Goal: Information Seeking & Learning: Find specific fact

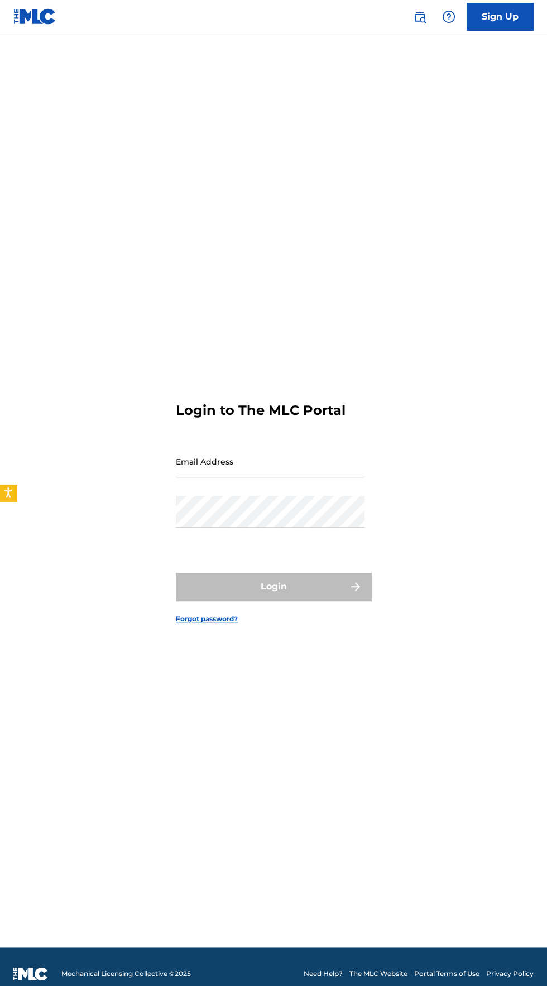
click at [324, 478] on input "Email Address" at bounding box center [270, 462] width 189 height 32
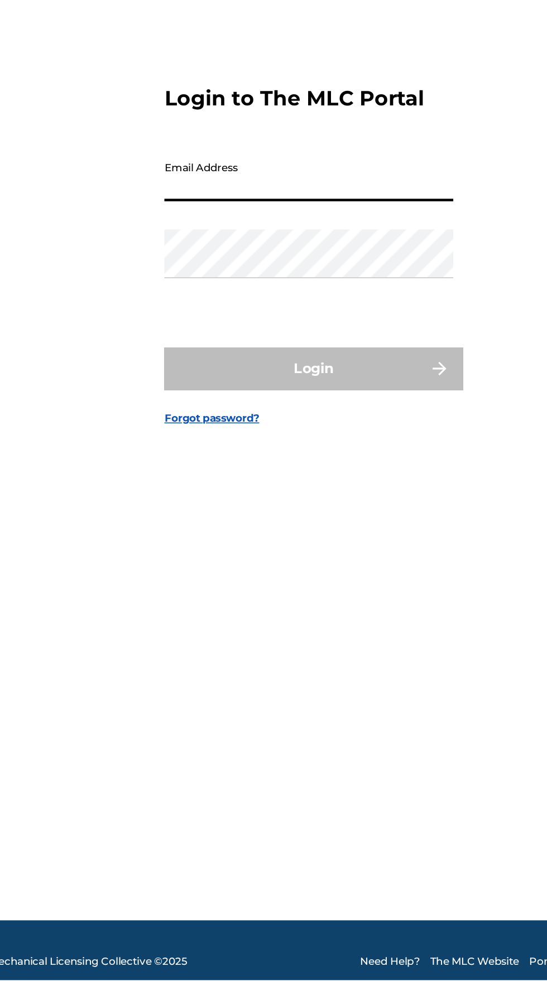
type input "[EMAIL_ADDRESS][DOMAIN_NAME]"
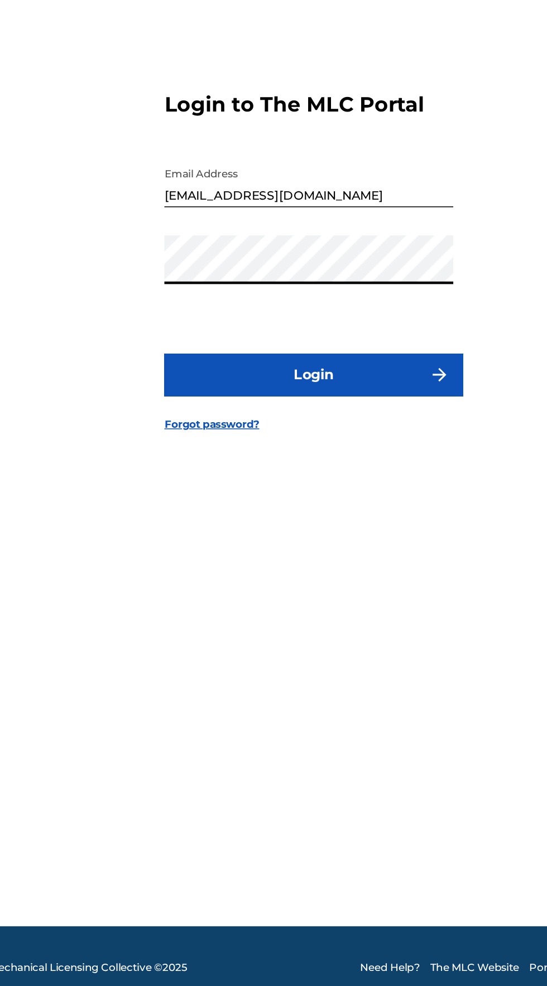
click at [343, 601] on button "Login" at bounding box center [273, 587] width 195 height 28
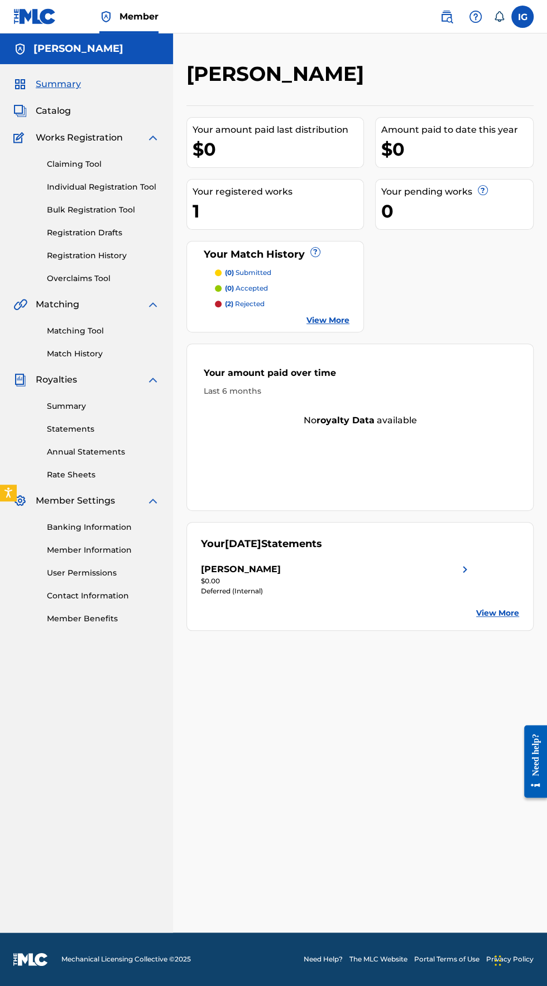
click at [49, 114] on span "Catalog" at bounding box center [53, 110] width 35 height 13
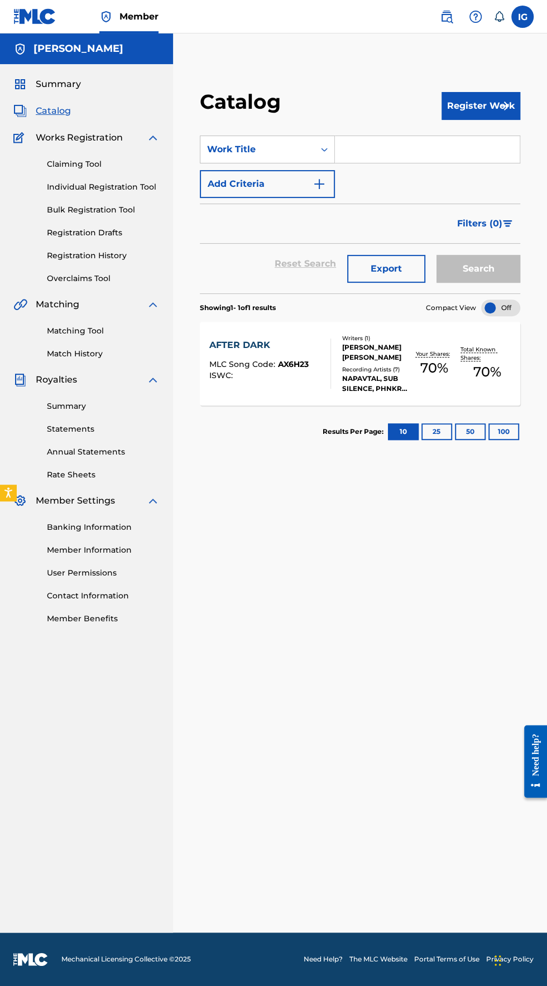
click at [363, 150] on input "Search Form" at bounding box center [427, 149] width 185 height 27
click at [358, 149] on input "Search Form" at bounding box center [427, 149] width 185 height 27
type input "fluxxwave"
click at [271, 178] on button "Add Criteria" at bounding box center [267, 184] width 135 height 28
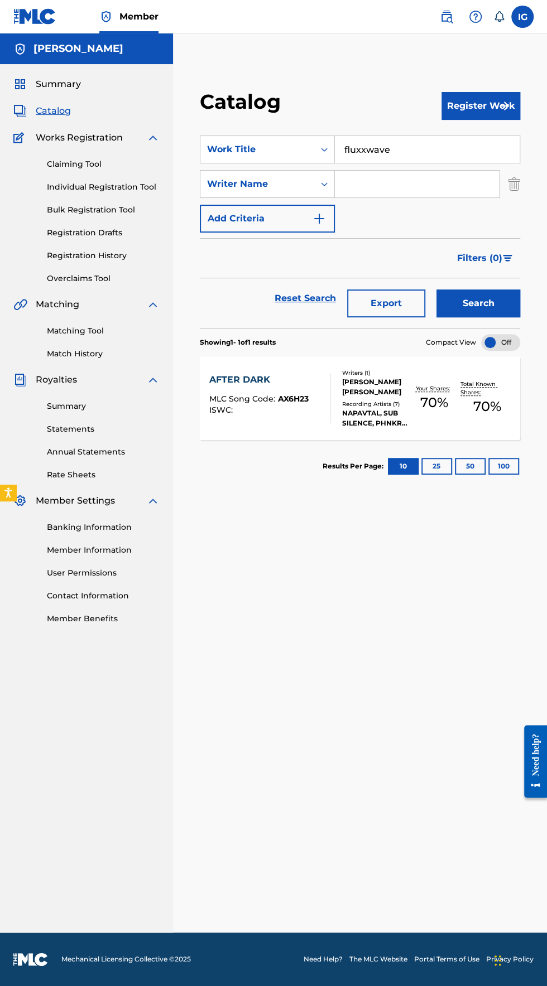
click at [378, 184] on input "Search Form" at bounding box center [417, 184] width 164 height 27
click at [492, 298] on button "Search" at bounding box center [478, 304] width 84 height 28
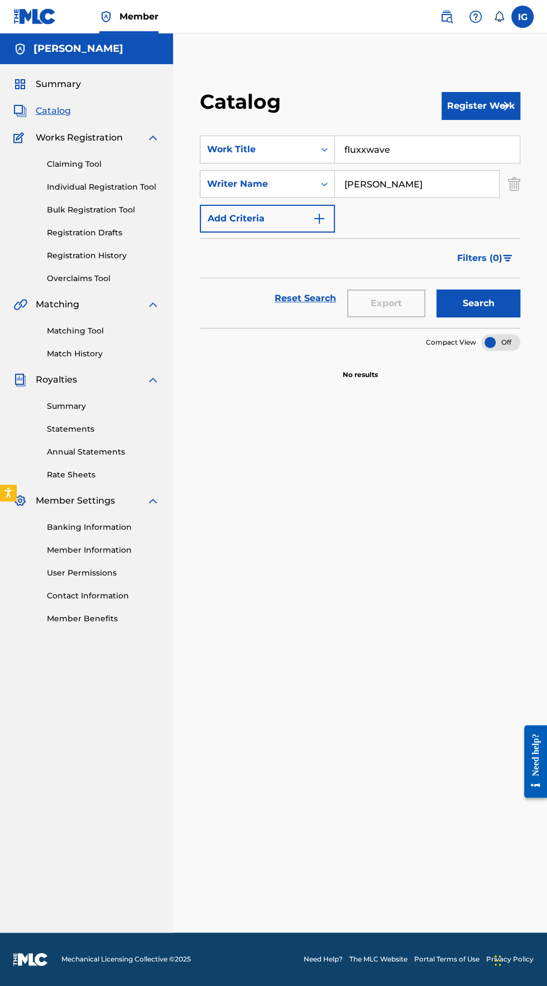
click at [430, 184] on input "[PERSON_NAME]" at bounding box center [417, 184] width 164 height 27
click at [379, 185] on input "C" at bounding box center [417, 184] width 164 height 27
type input "[PERSON_NAME]"
click at [484, 306] on button "Search" at bounding box center [478, 304] width 84 height 28
click at [51, 88] on span "Summary" at bounding box center [58, 84] width 45 height 13
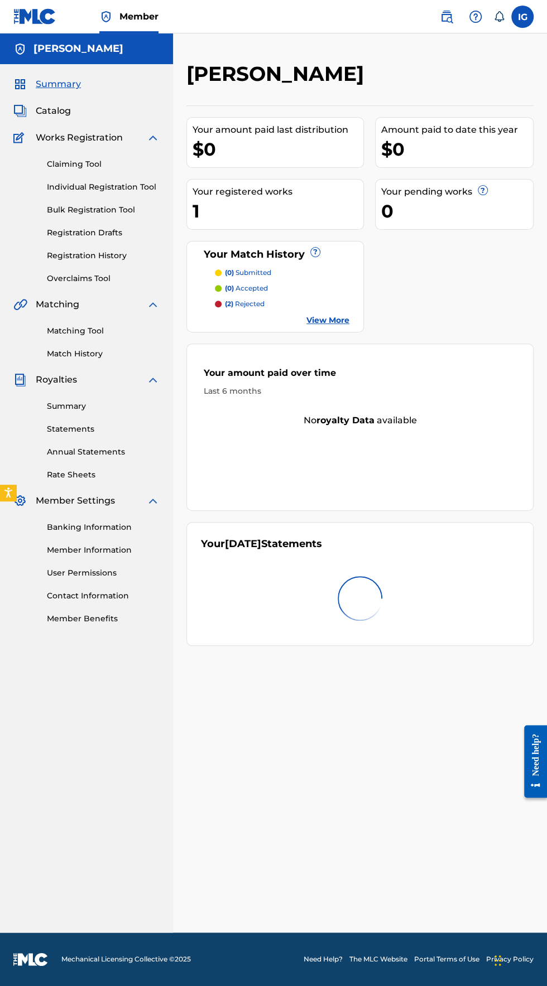
click at [446, 16] on img at bounding box center [446, 16] width 13 height 13
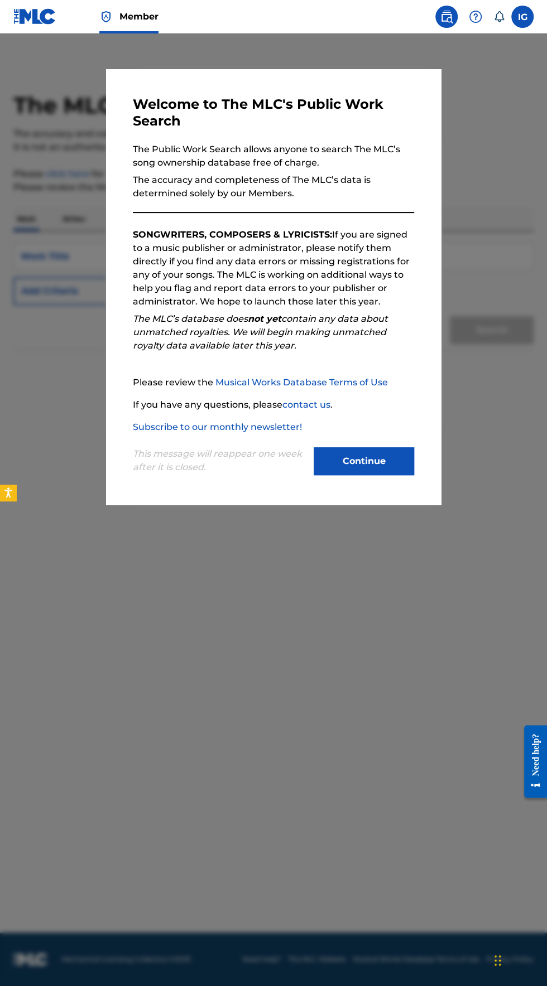
click at [377, 475] on button "Continue" at bounding box center [364, 461] width 100 height 28
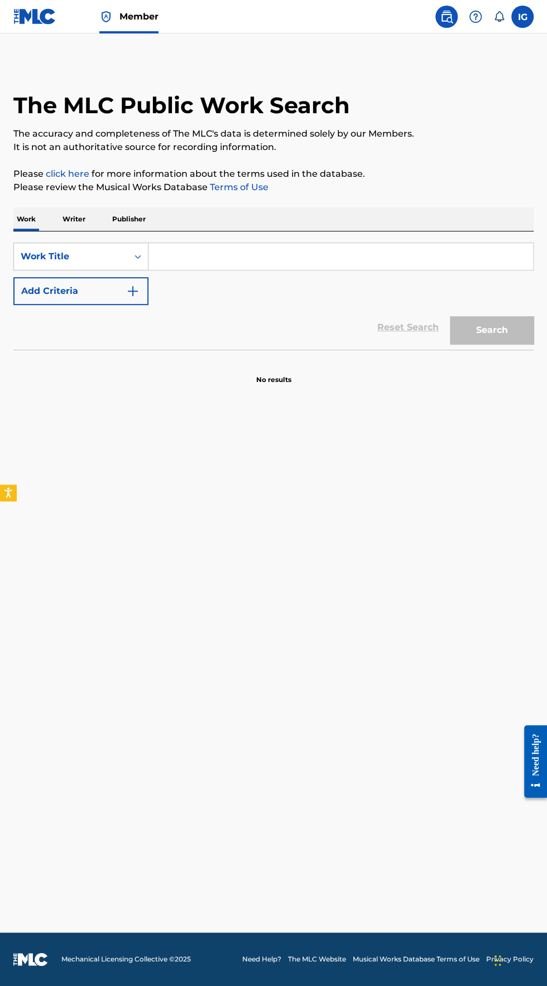
click at [189, 256] on input "Search Form" at bounding box center [340, 256] width 384 height 27
click at [186, 258] on input "f" at bounding box center [340, 256] width 384 height 27
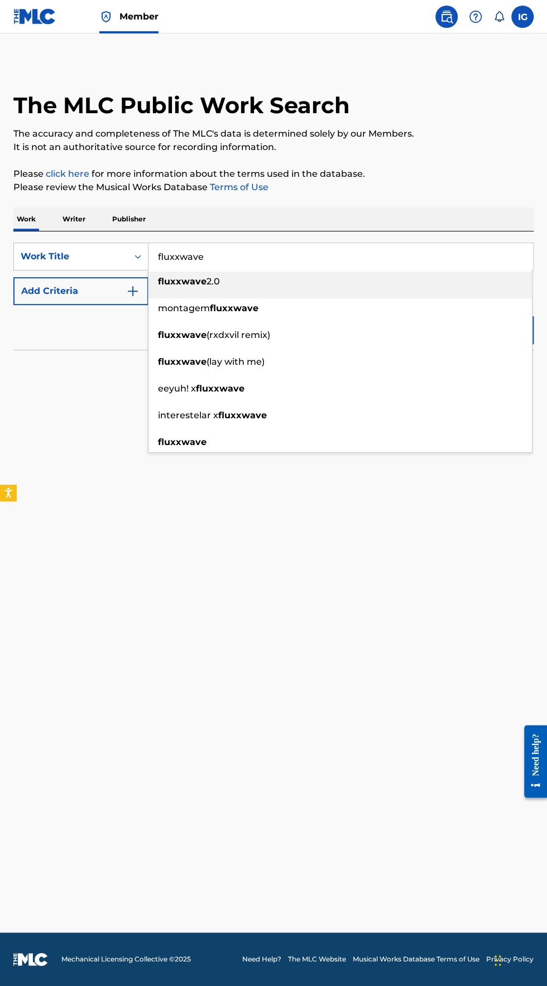
type input "fluxxwave"
click at [76, 392] on main "The MLC Public Work Search The accuracy and completeness of The MLC's data is d…" at bounding box center [273, 482] width 547 height 899
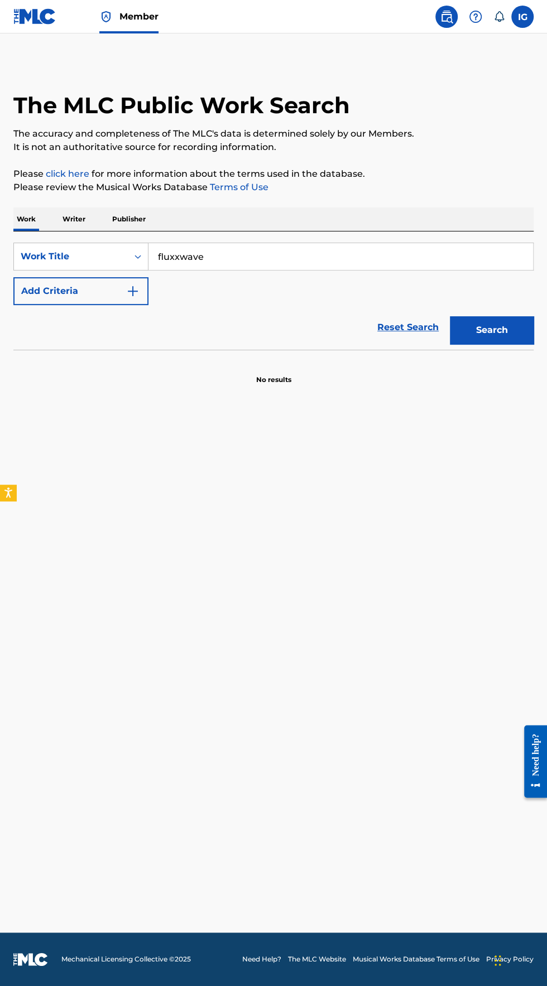
click at [113, 294] on button "Add Criteria" at bounding box center [80, 291] width 135 height 28
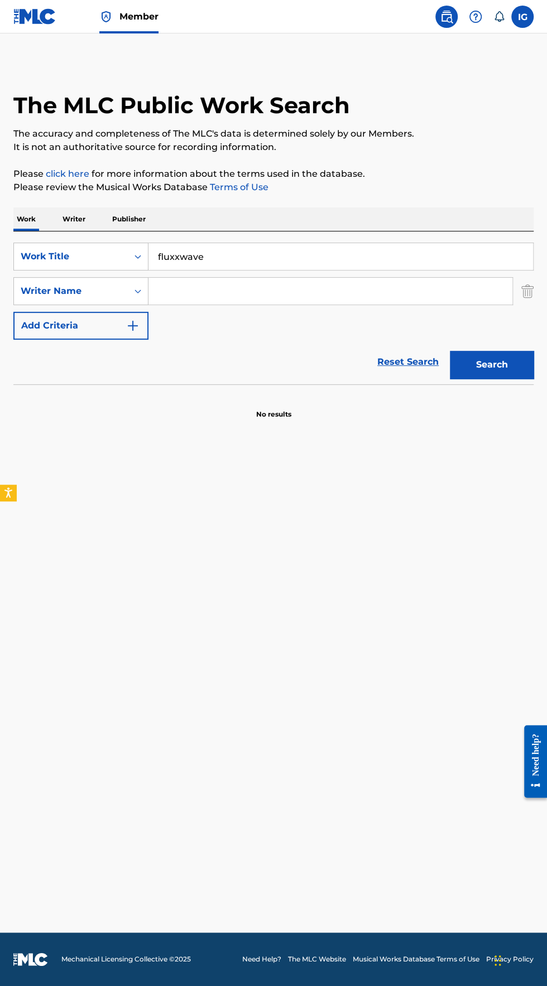
click at [193, 289] on input "Search Form" at bounding box center [330, 291] width 364 height 27
type input "[PERSON_NAME]"
click at [491, 365] on button "Search" at bounding box center [492, 365] width 84 height 28
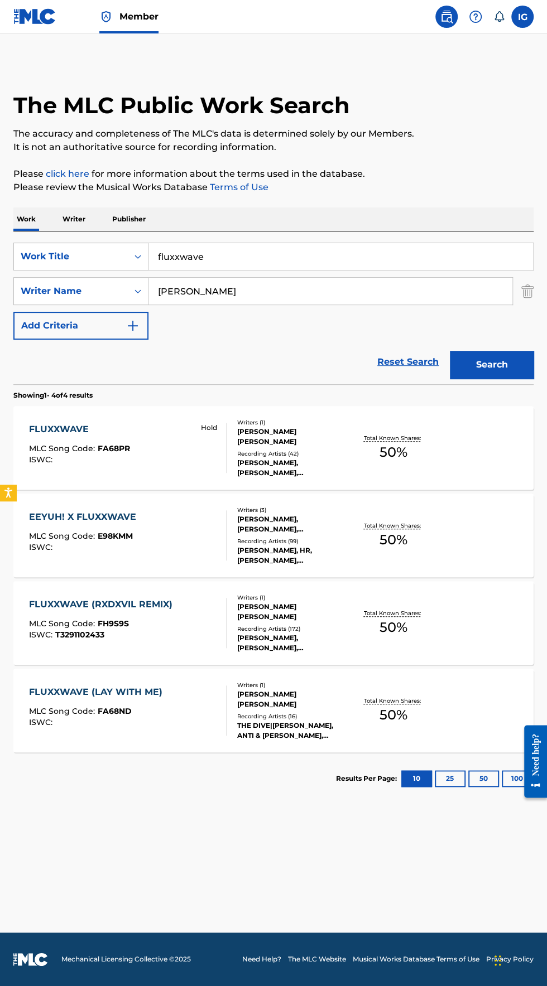
click at [279, 452] on div "Recording Artists ( 42 )" at bounding box center [293, 454] width 113 height 8
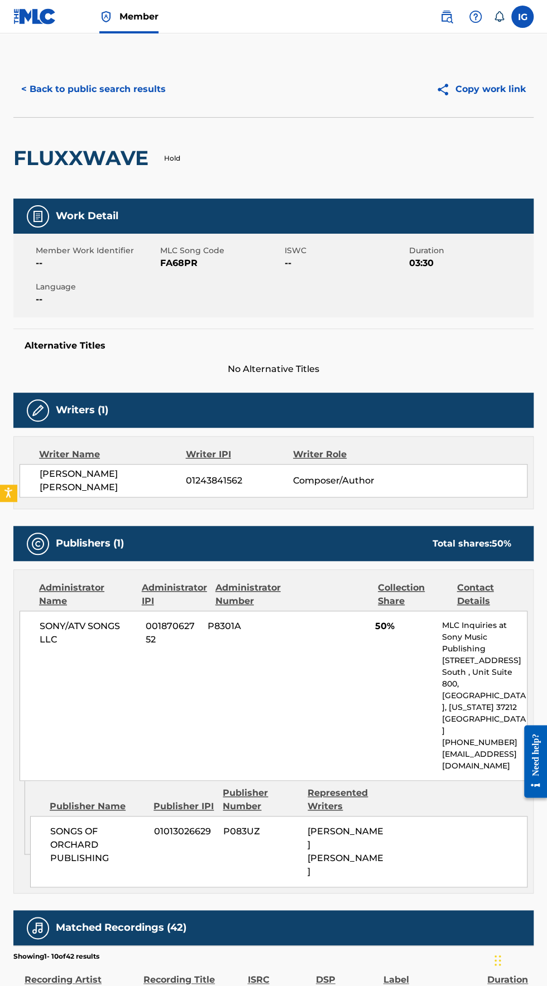
click at [25, 81] on button "< Back to public search results" at bounding box center [93, 89] width 160 height 28
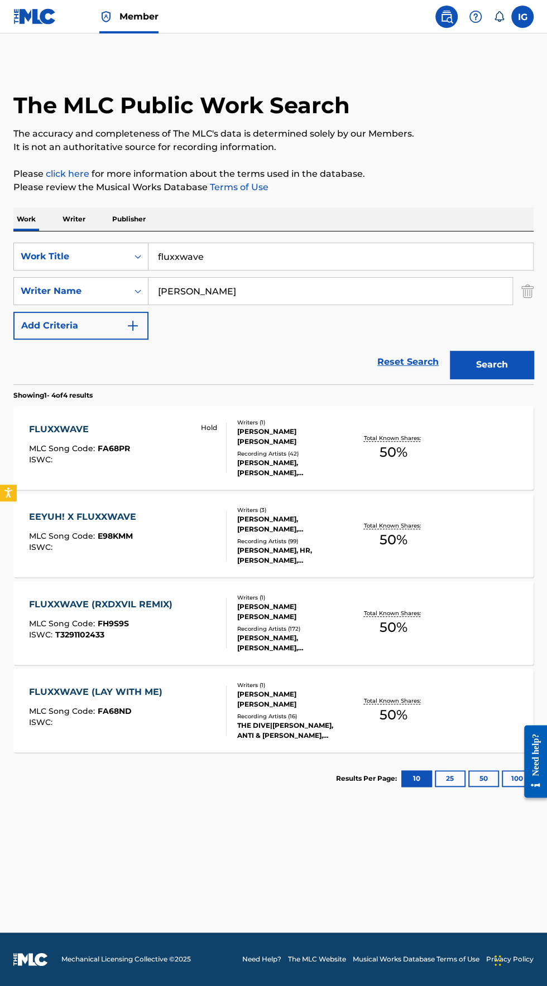
click at [45, 523] on div "EEYUH! X FLUXXWAVE" at bounding box center [85, 516] width 113 height 13
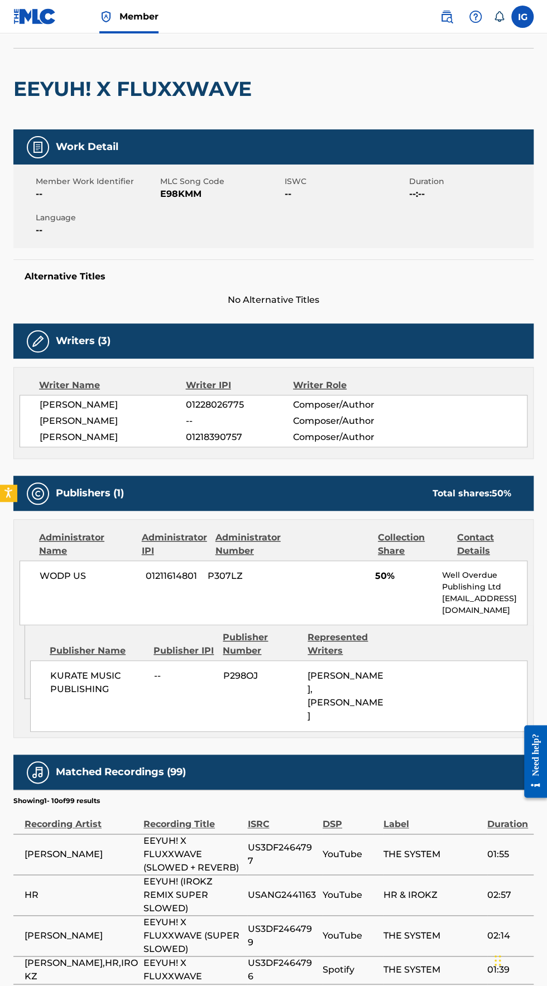
scroll to position [54, 0]
